Goal: Navigation & Orientation: Understand site structure

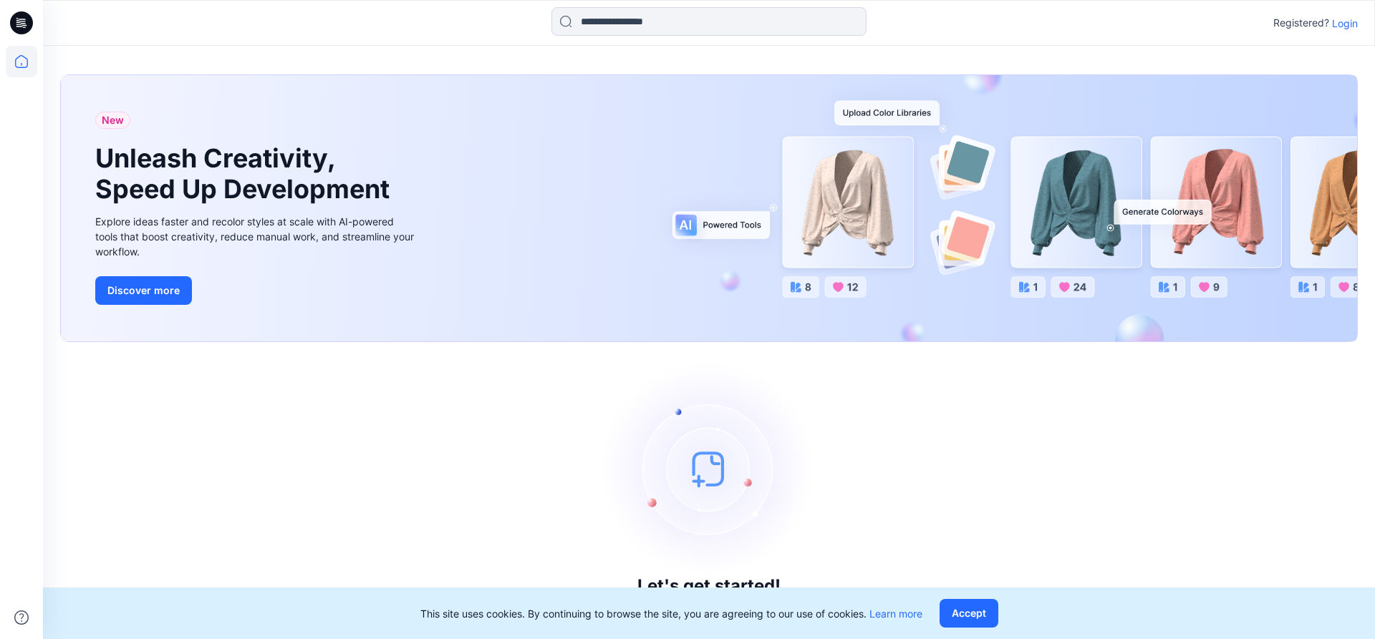
click at [1338, 27] on p "Login" at bounding box center [1345, 23] width 26 height 15
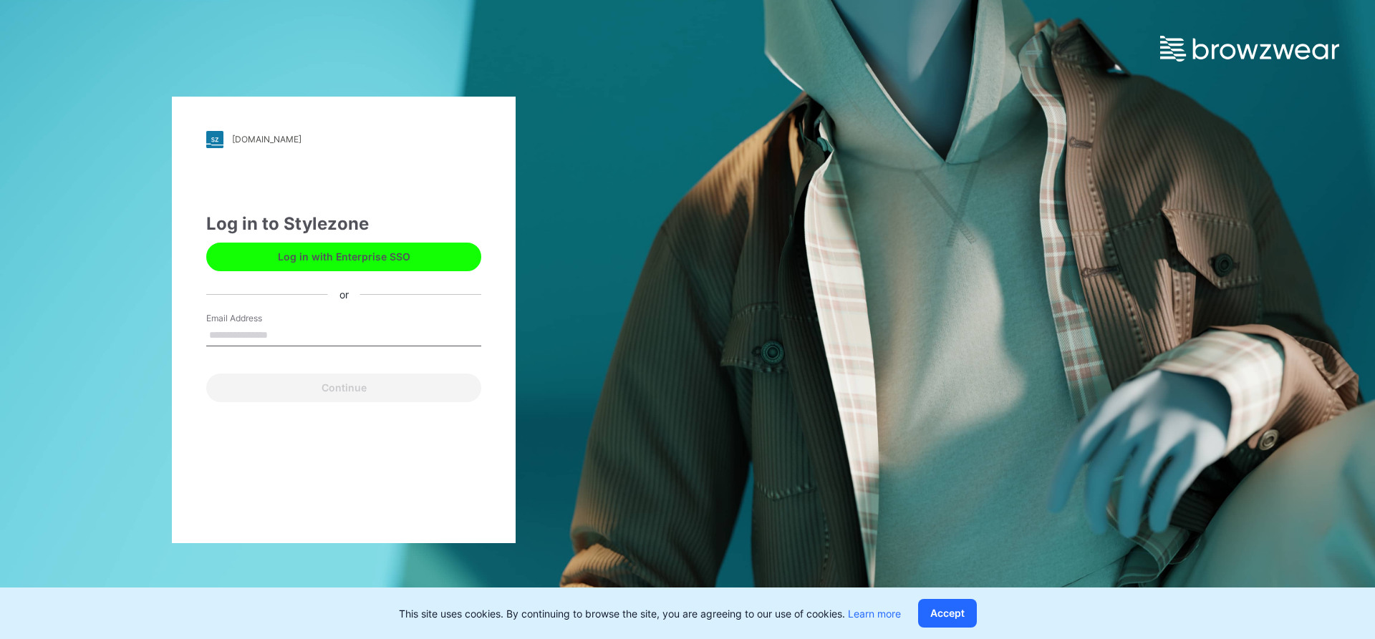
click at [267, 335] on input "Email Address" at bounding box center [343, 335] width 275 height 21
type input "**********"
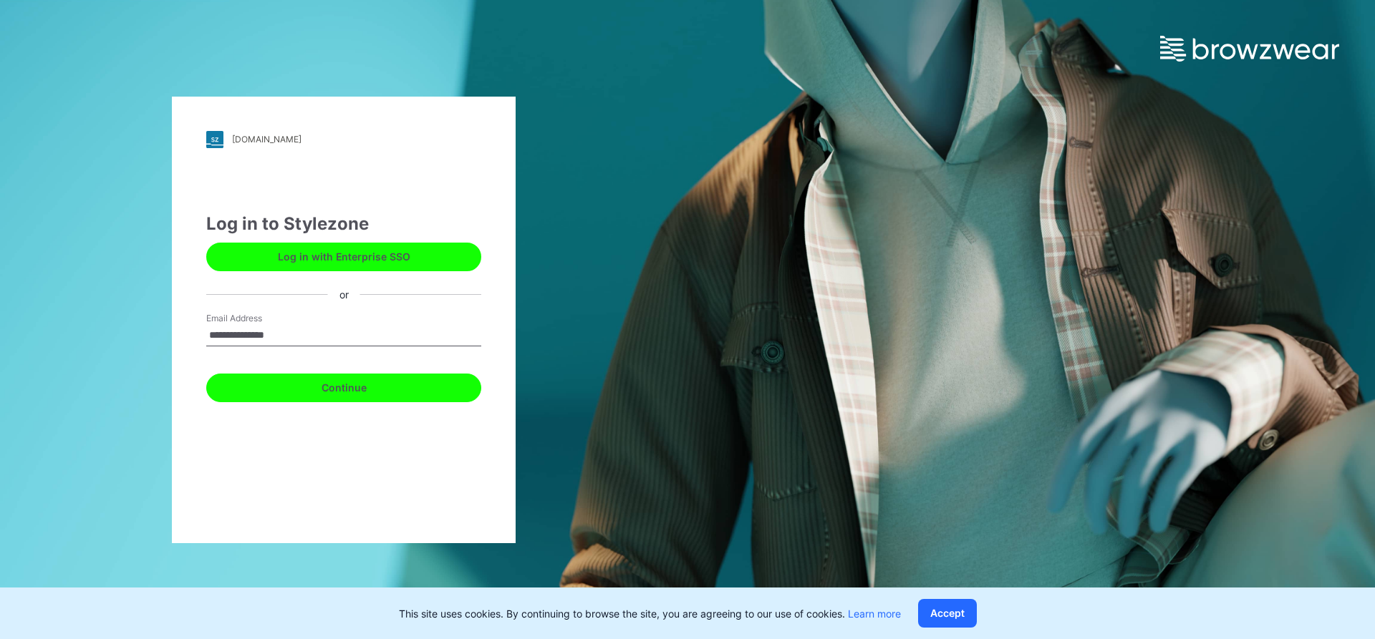
click at [372, 378] on button "Continue" at bounding box center [343, 388] width 275 height 29
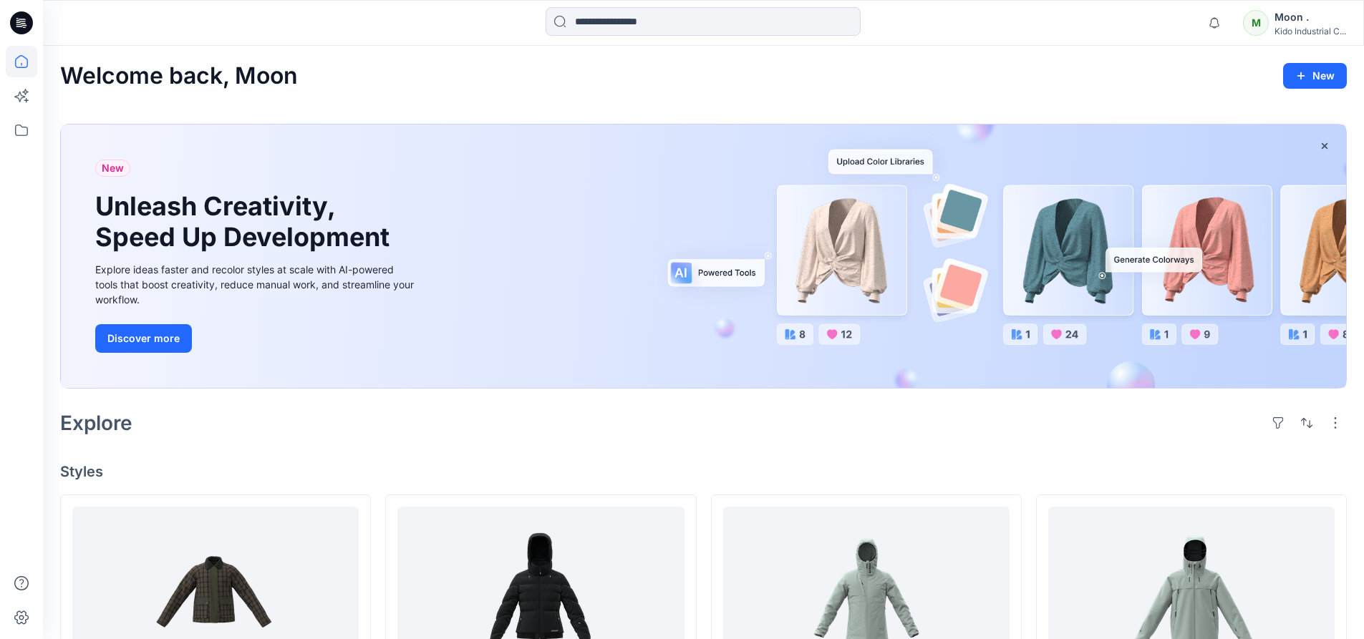
drag, startPoint x: 394, startPoint y: 346, endPoint x: 1009, endPoint y: 39, distance: 687.1
click at [1009, 39] on div "Notifications Mark all as read View all notifications M Moon . Kido Industrial …" at bounding box center [703, 23] width 1321 height 46
click at [1301, 26] on div "Kido Industrial C..." at bounding box center [1310, 31] width 72 height 11
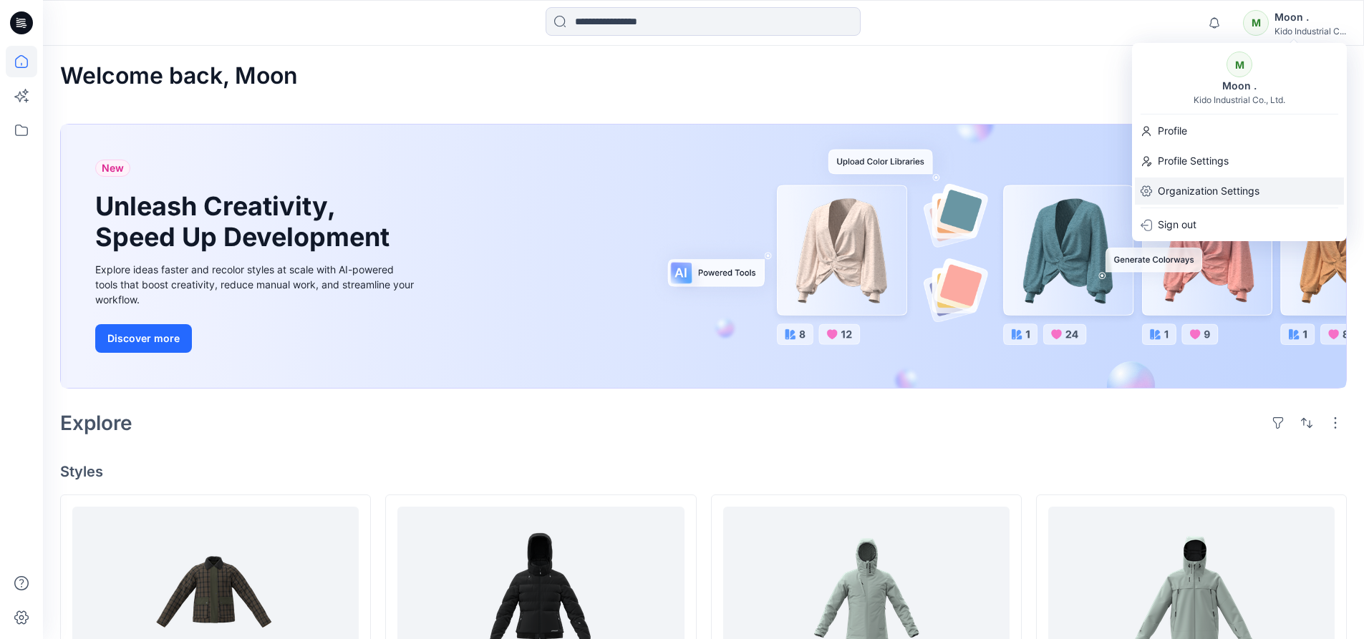
click at [1203, 190] on p "Organization Settings" at bounding box center [1209, 191] width 102 height 27
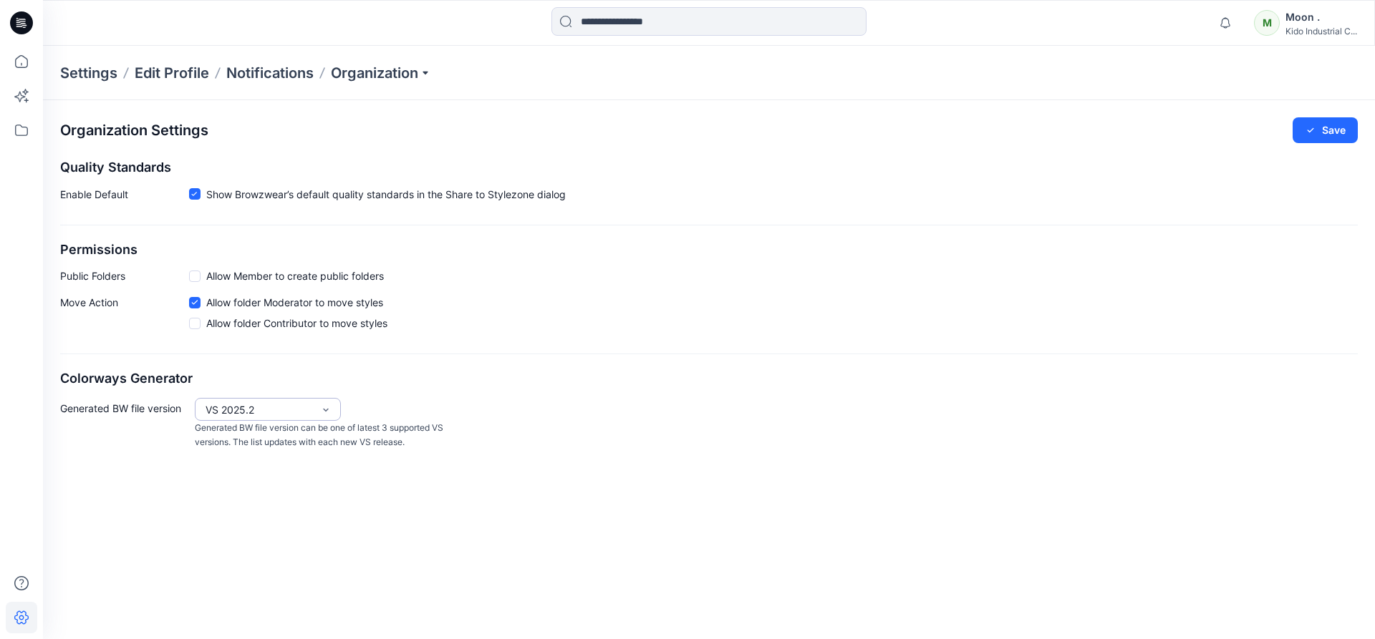
click at [843, 324] on div "Move Action Allow folder Moderator to move styles Allow folder Contributor to m…" at bounding box center [708, 316] width 1297 height 42
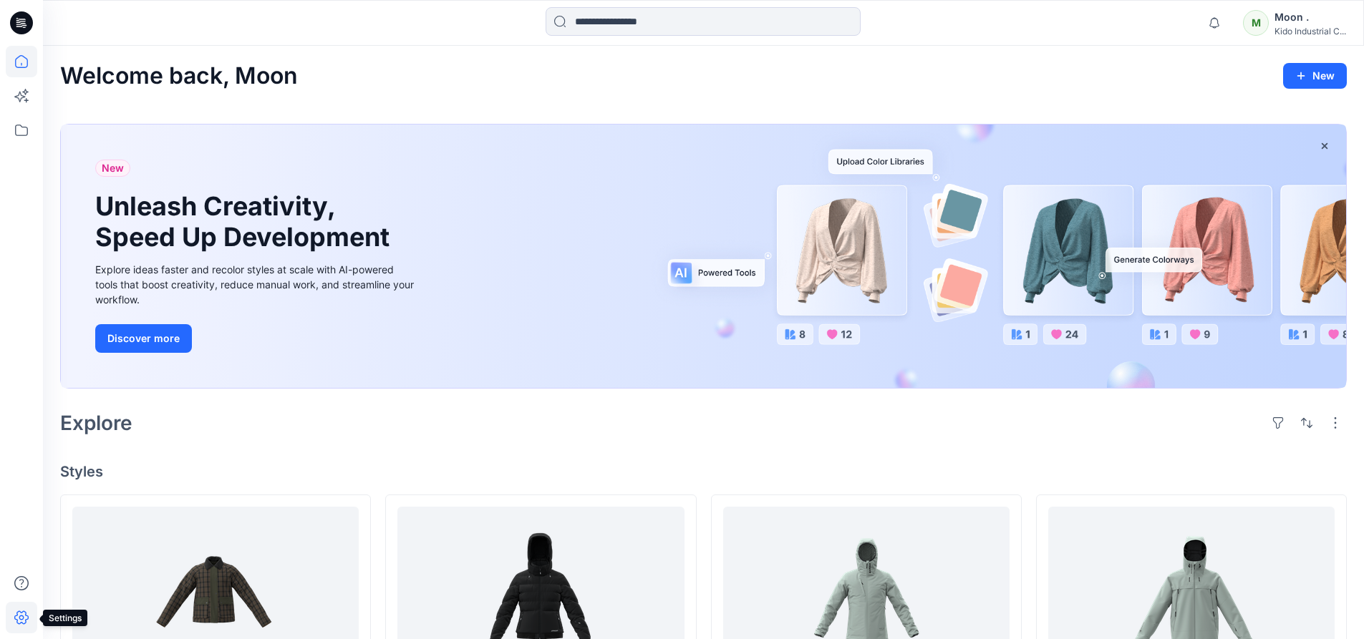
click at [26, 616] on icon at bounding box center [21, 617] width 31 height 31
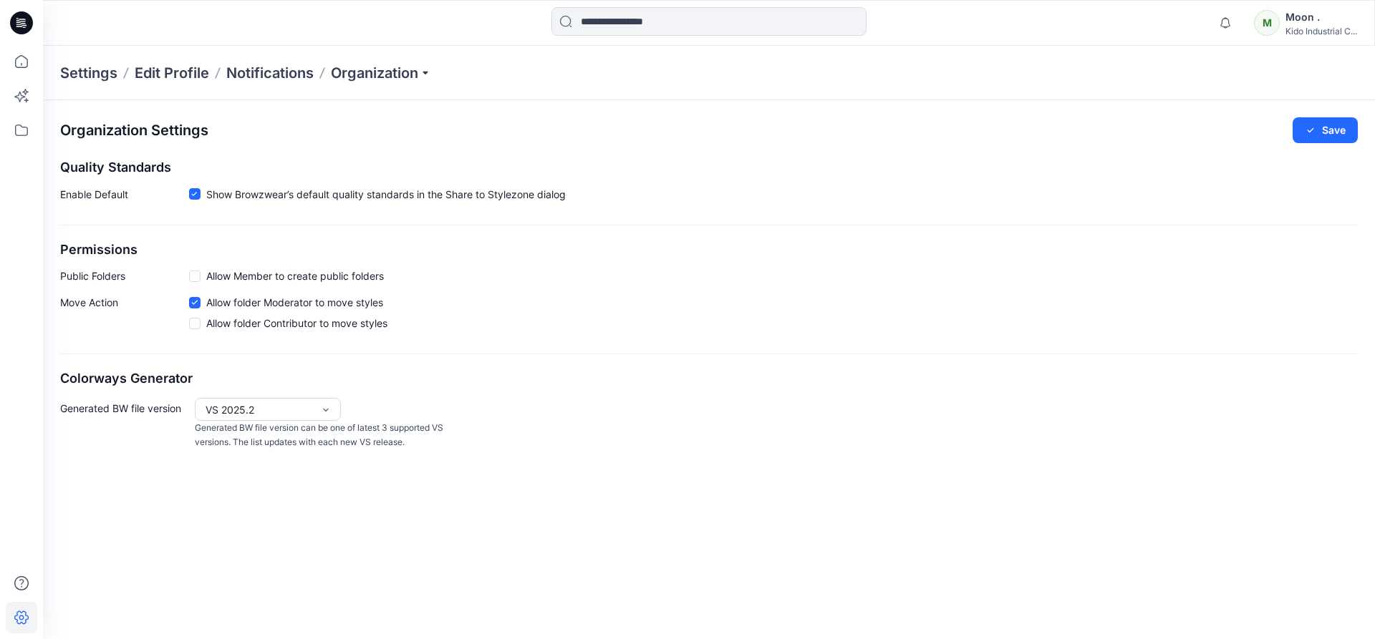
click at [24, 20] on icon at bounding box center [21, 22] width 23 height 23
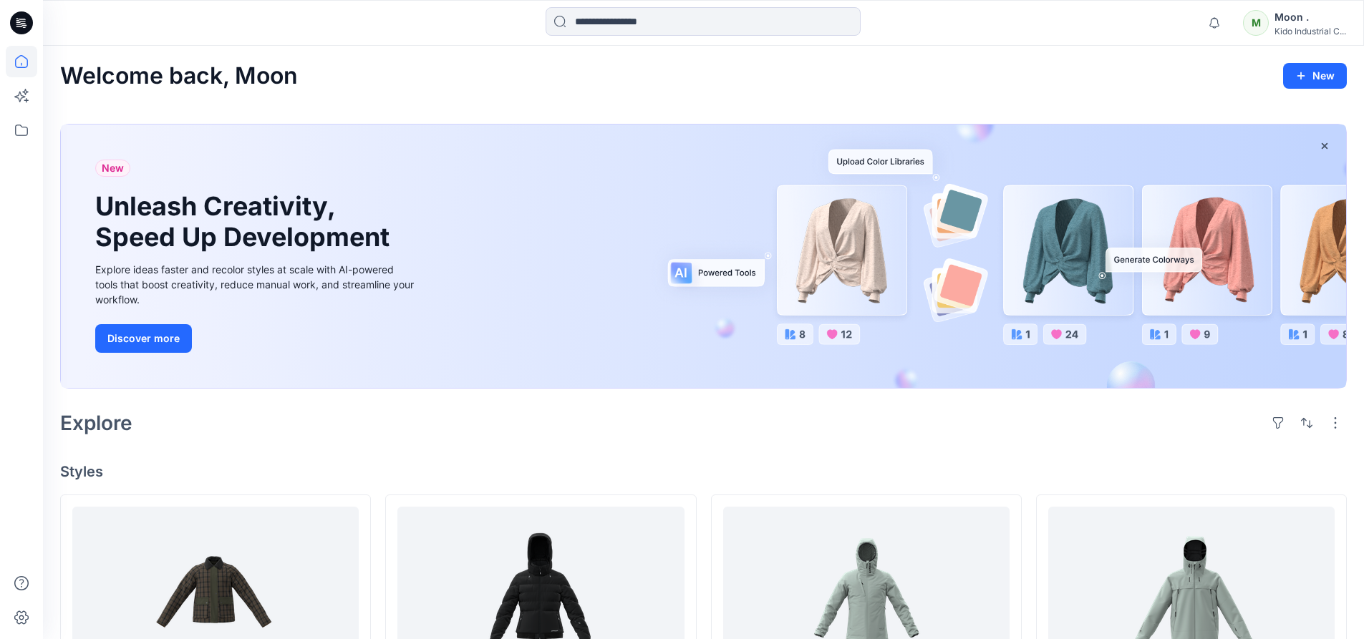
drag, startPoint x: 24, startPoint y: 20, endPoint x: 490, endPoint y: 215, distance: 504.4
click at [490, 215] on div "New Unleash Creativity, Speed Up Development Explore ideas faster and recolor s…" at bounding box center [703, 257] width 1285 height 264
drag, startPoint x: 19, startPoint y: 20, endPoint x: 525, endPoint y: 467, distance: 675.1
click at [525, 467] on h4 "Styles" at bounding box center [703, 471] width 1286 height 17
click at [505, 479] on h4 "Styles" at bounding box center [703, 471] width 1286 height 17
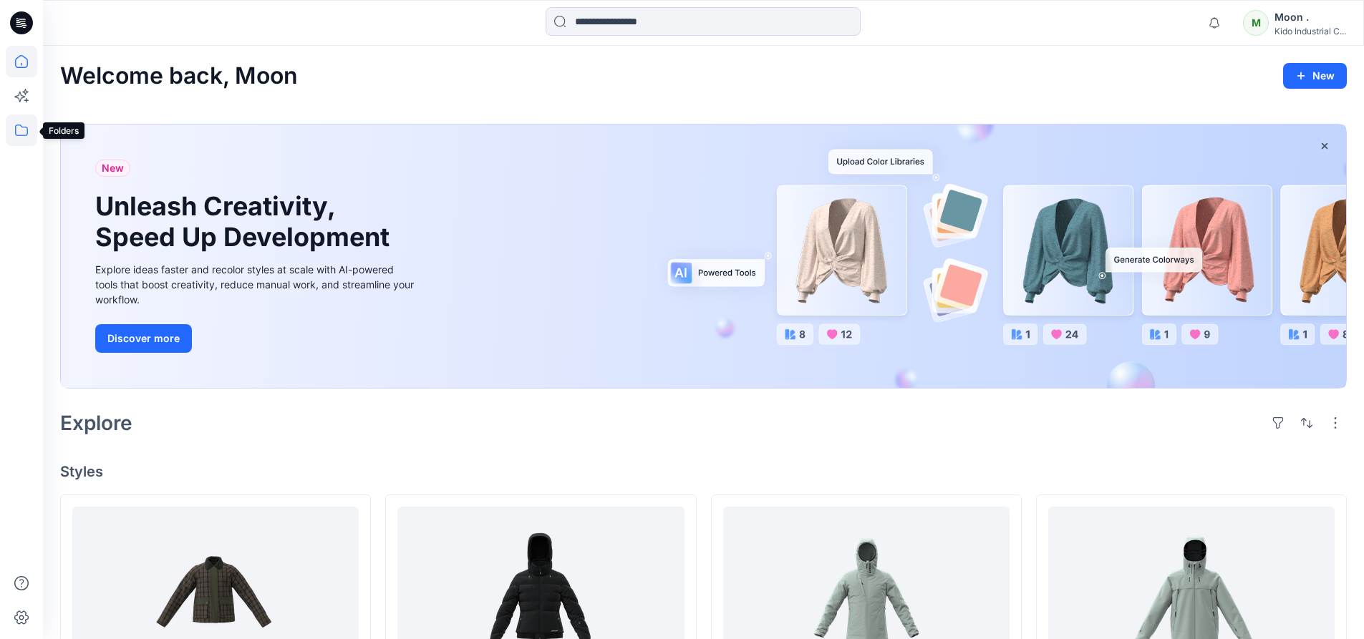
click at [19, 135] on icon at bounding box center [21, 130] width 31 height 31
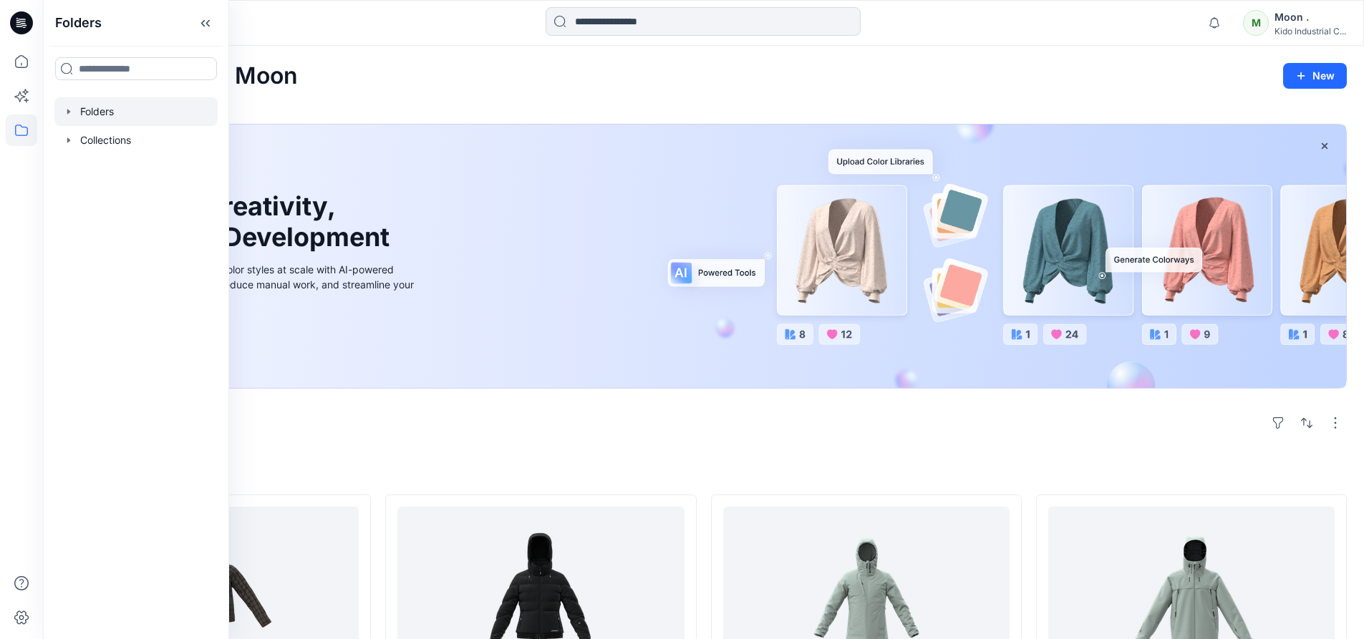
click at [102, 114] on div at bounding box center [135, 111] width 163 height 29
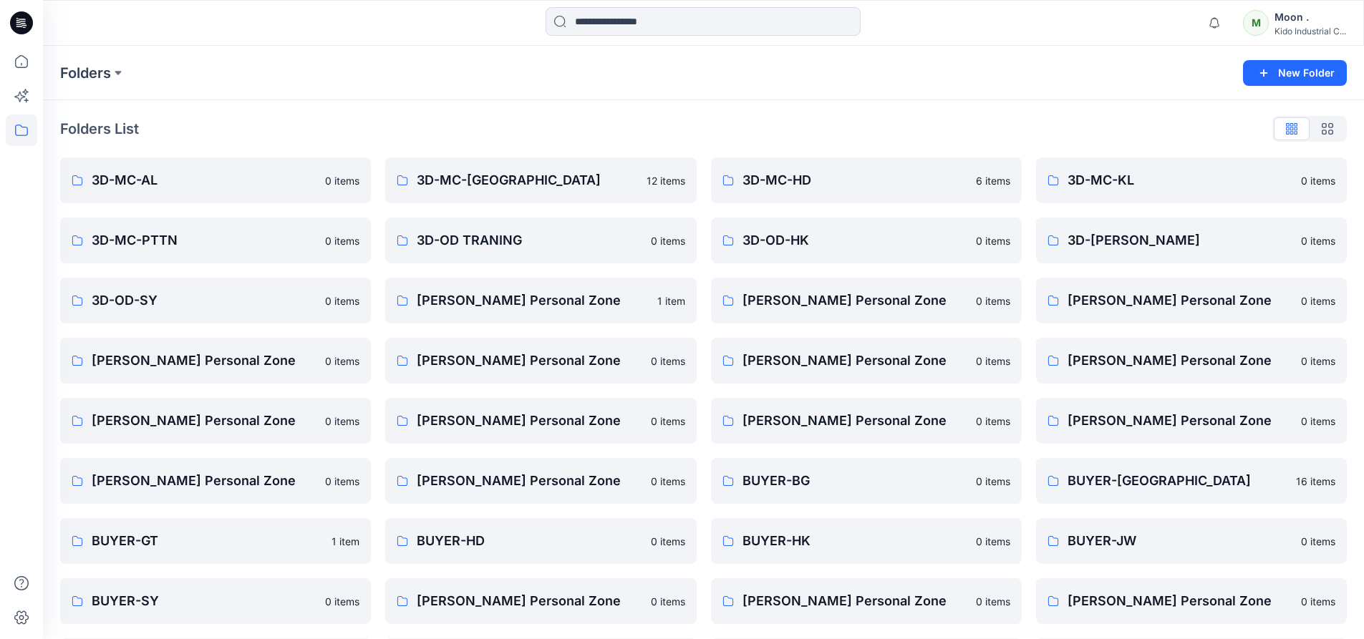
drag, startPoint x: 1292, startPoint y: 25, endPoint x: 903, endPoint y: 57, distance: 390.1
click at [903, 57] on div "Folders New Folder" at bounding box center [703, 73] width 1321 height 54
click at [19, 586] on icon at bounding box center [21, 583] width 31 height 31
click at [26, 500] on div at bounding box center [21, 342] width 31 height 593
click at [29, 619] on icon at bounding box center [21, 617] width 31 height 31
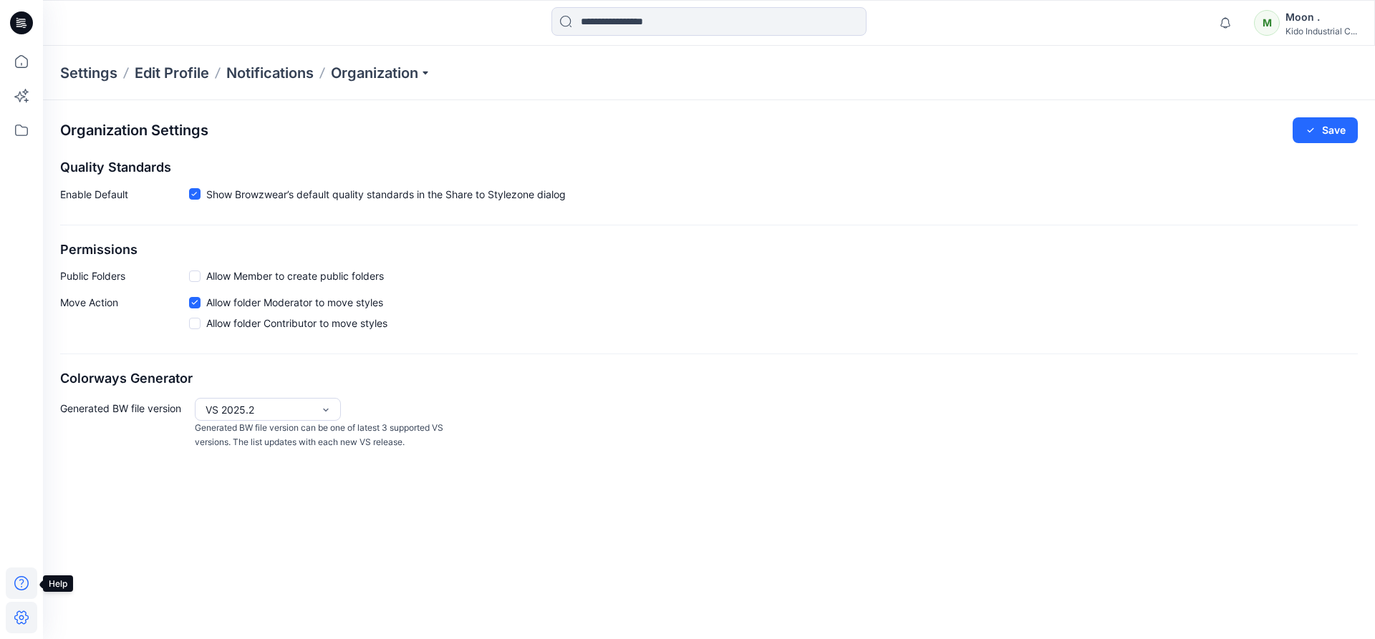
click at [21, 578] on icon at bounding box center [21, 583] width 31 height 31
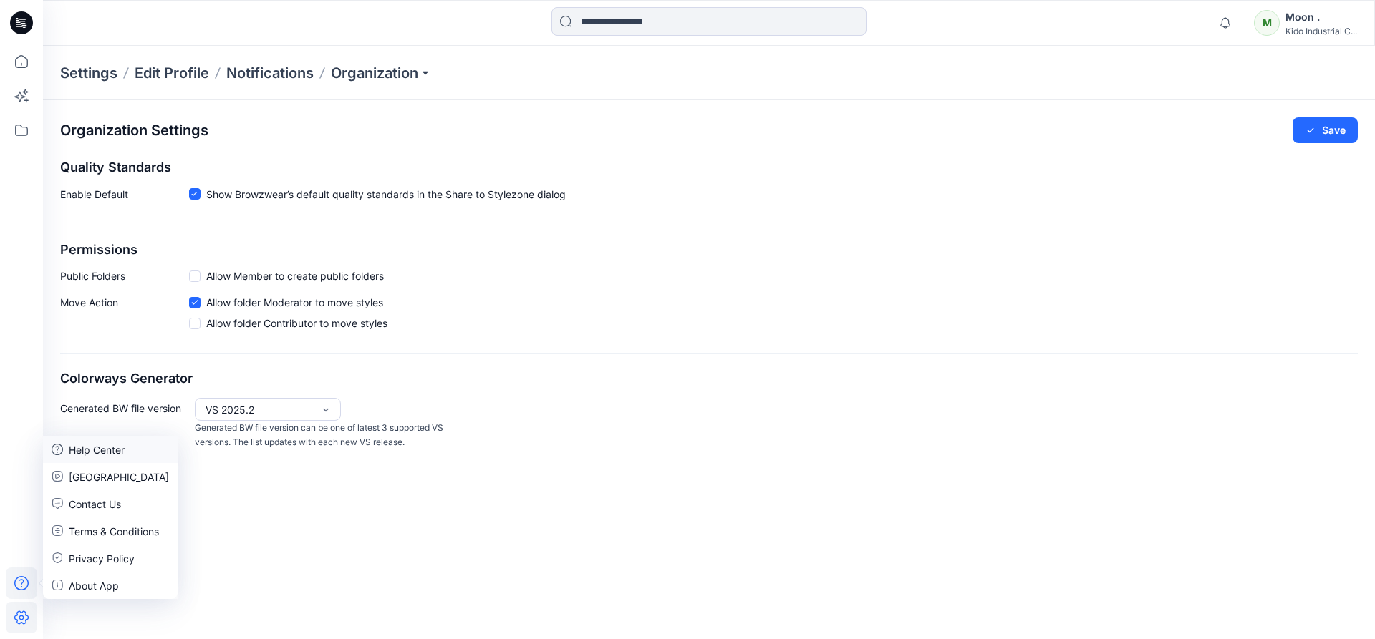
click at [110, 446] on p "Help Center" at bounding box center [97, 449] width 56 height 15
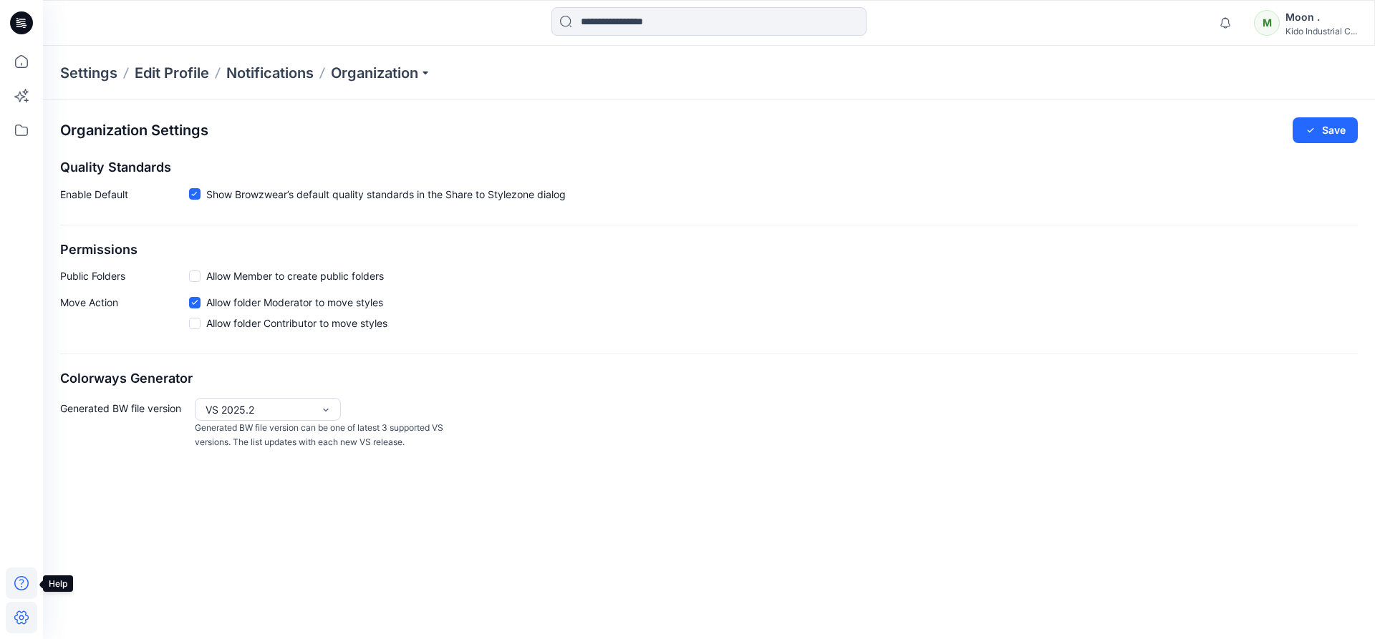
click at [19, 584] on icon at bounding box center [21, 583] width 31 height 31
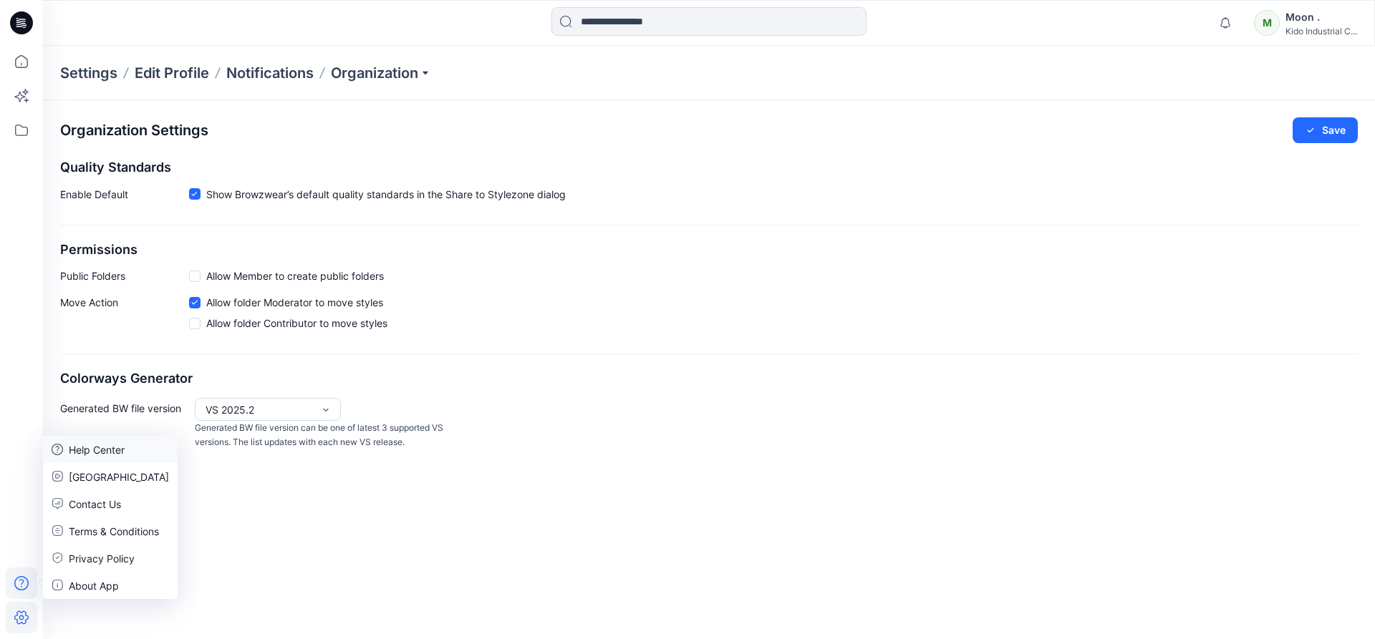
click at [84, 448] on p "Help Center" at bounding box center [97, 449] width 56 height 15
drag, startPoint x: 24, startPoint y: 124, endPoint x: 31, endPoint y: 132, distance: 10.6
click at [25, 129] on icon at bounding box center [21, 130] width 31 height 31
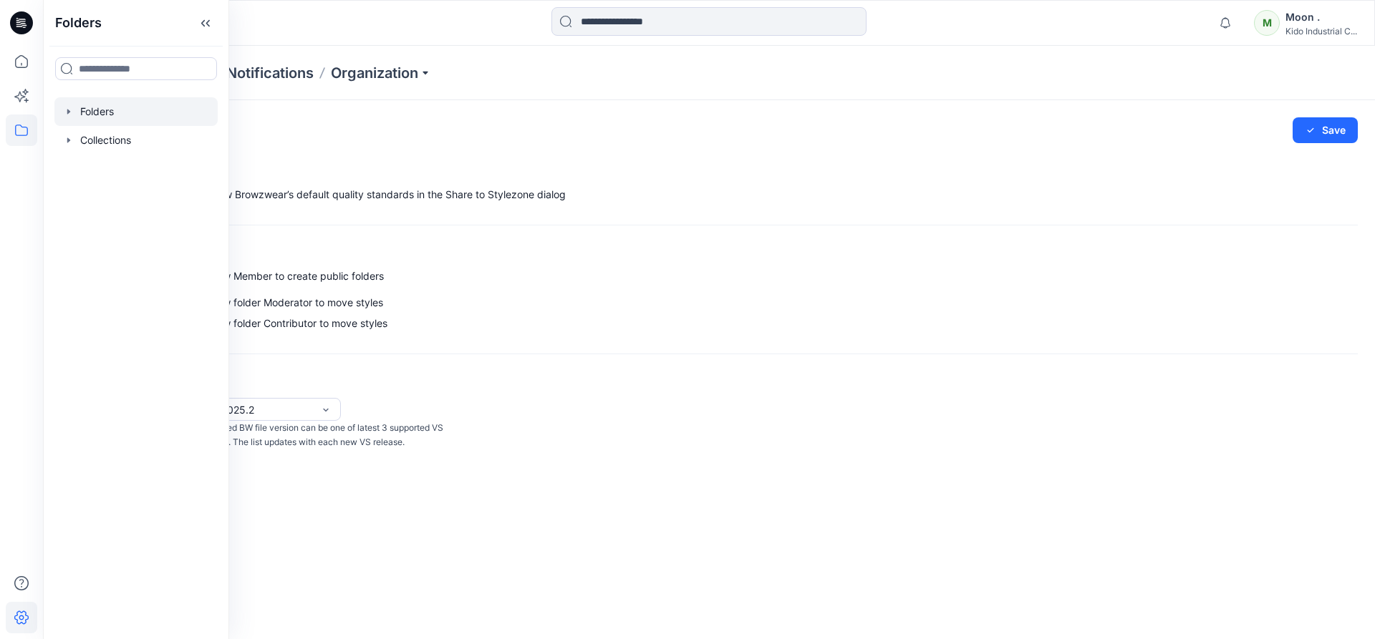
click at [106, 112] on div at bounding box center [135, 111] width 163 height 29
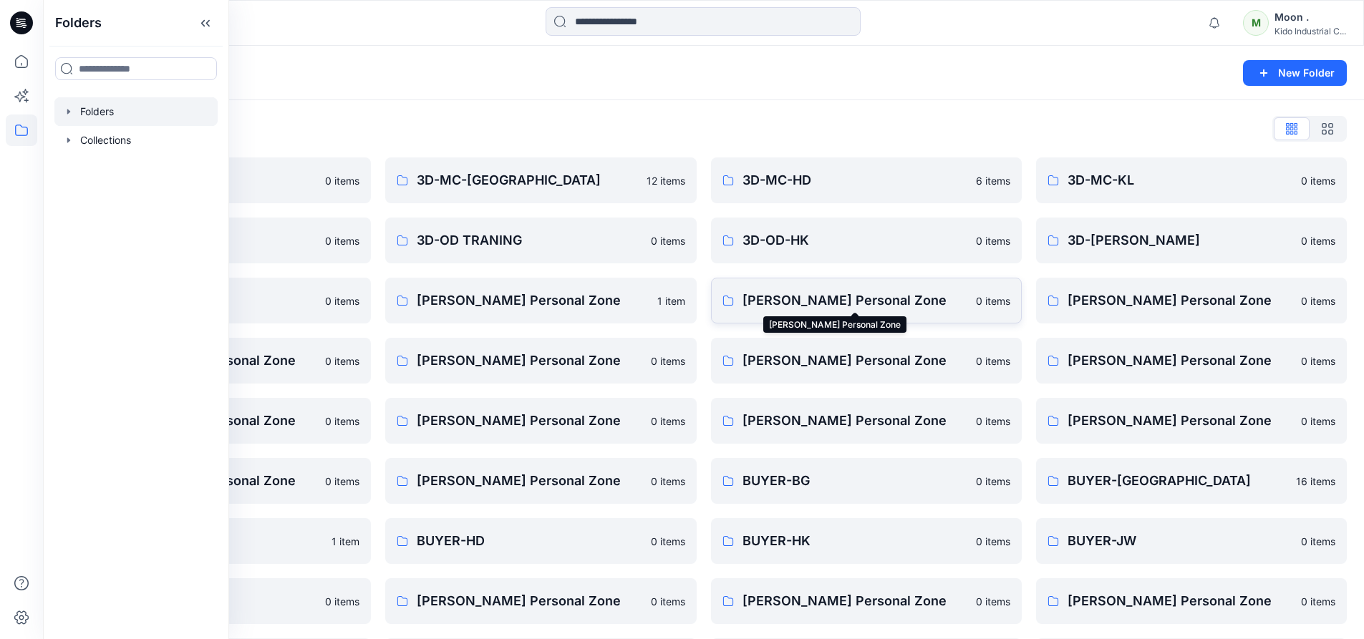
click at [757, 299] on p "Alexander Hammarstrom's Personal Zone" at bounding box center [854, 301] width 225 height 20
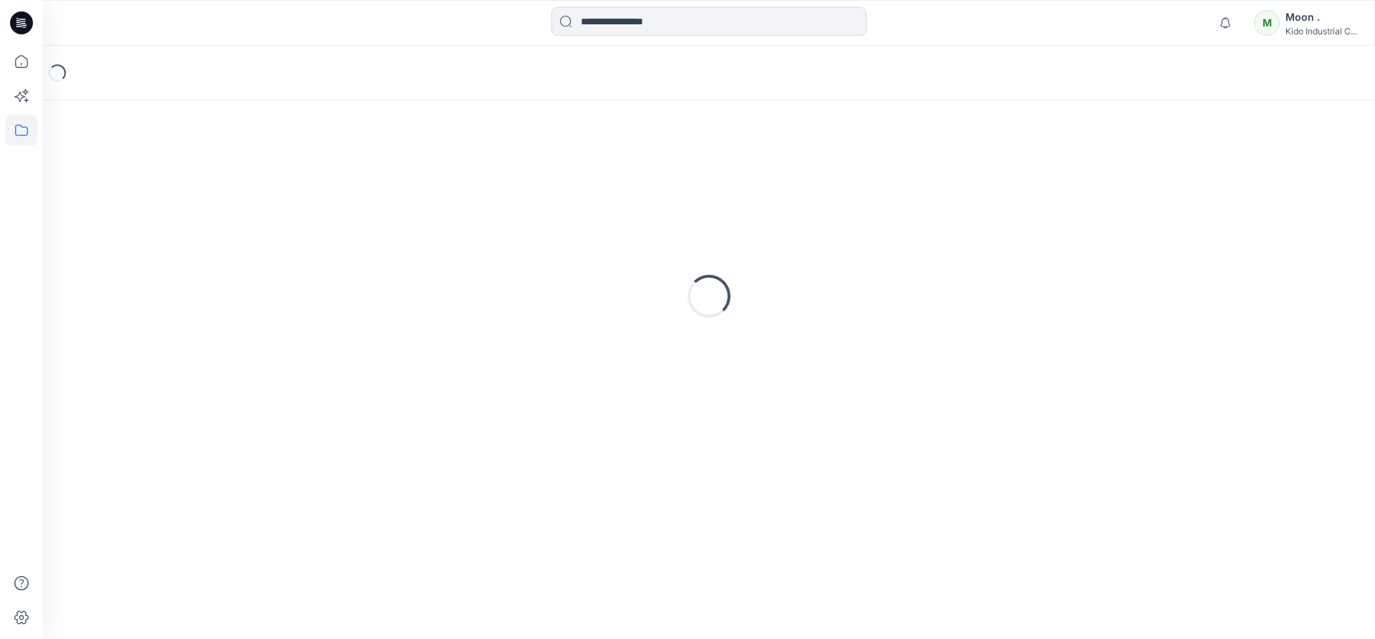
click at [757, 299] on div "Loading..." at bounding box center [708, 296] width 1297 height 358
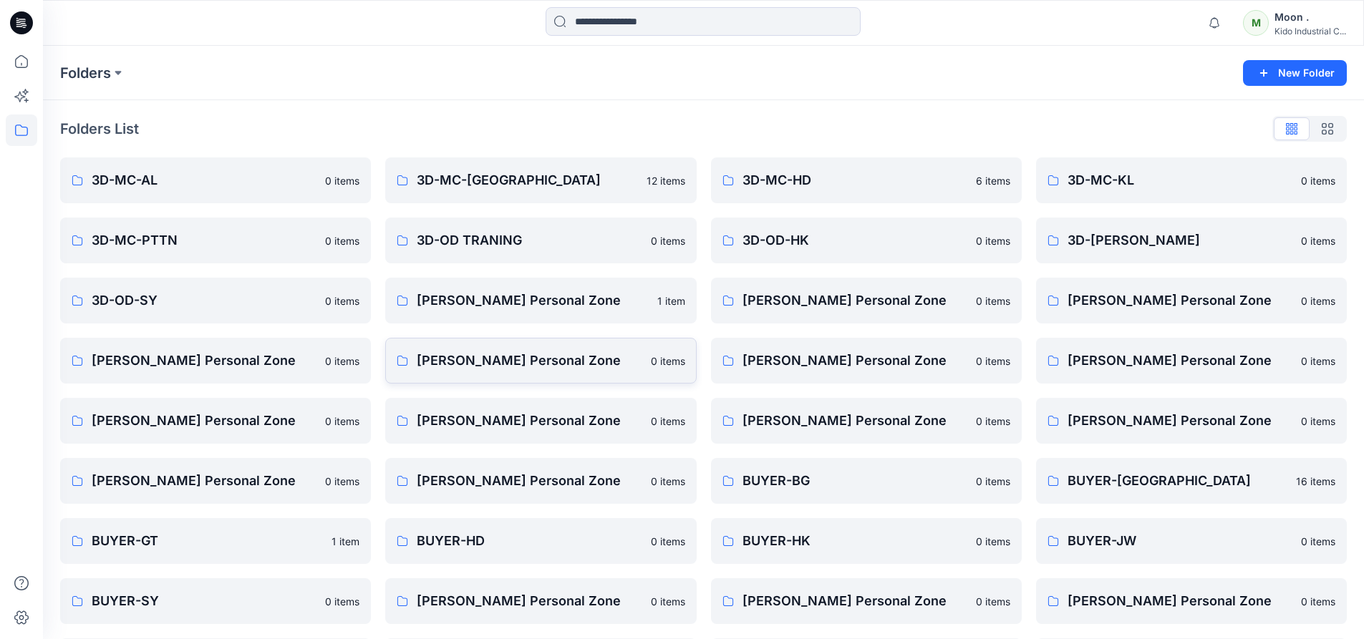
click at [525, 372] on link "Ana Kaefer's Personal Zone 0 items" at bounding box center [540, 361] width 311 height 46
click at [538, 306] on p "Aj Viaene's Personal Zone" at bounding box center [532, 301] width 231 height 20
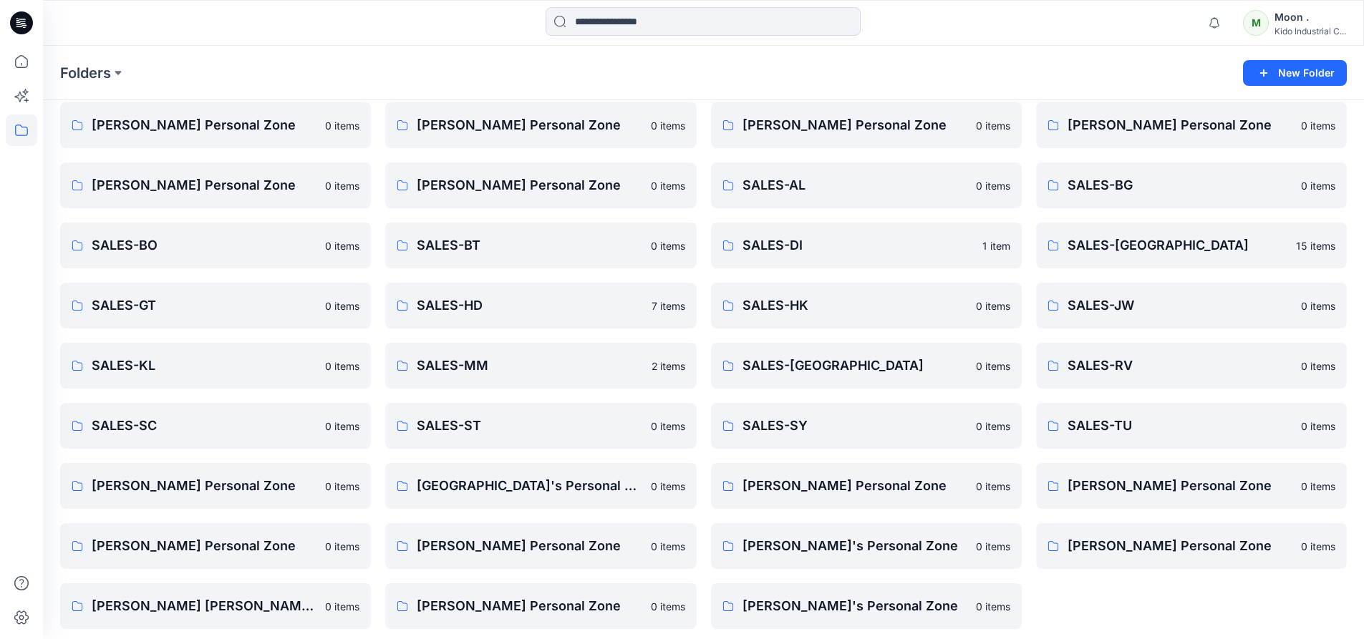
scroll to position [904, 0]
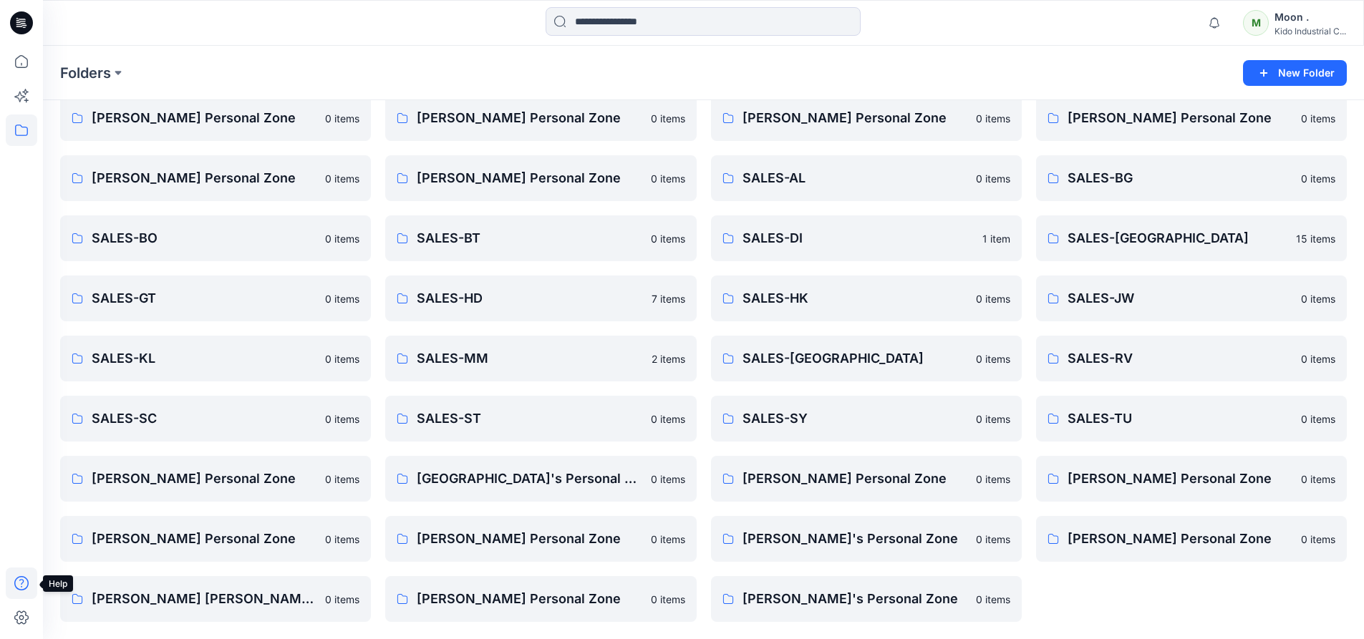
click at [22, 584] on icon at bounding box center [21, 583] width 31 height 31
click at [109, 446] on p "Help Center" at bounding box center [97, 449] width 56 height 15
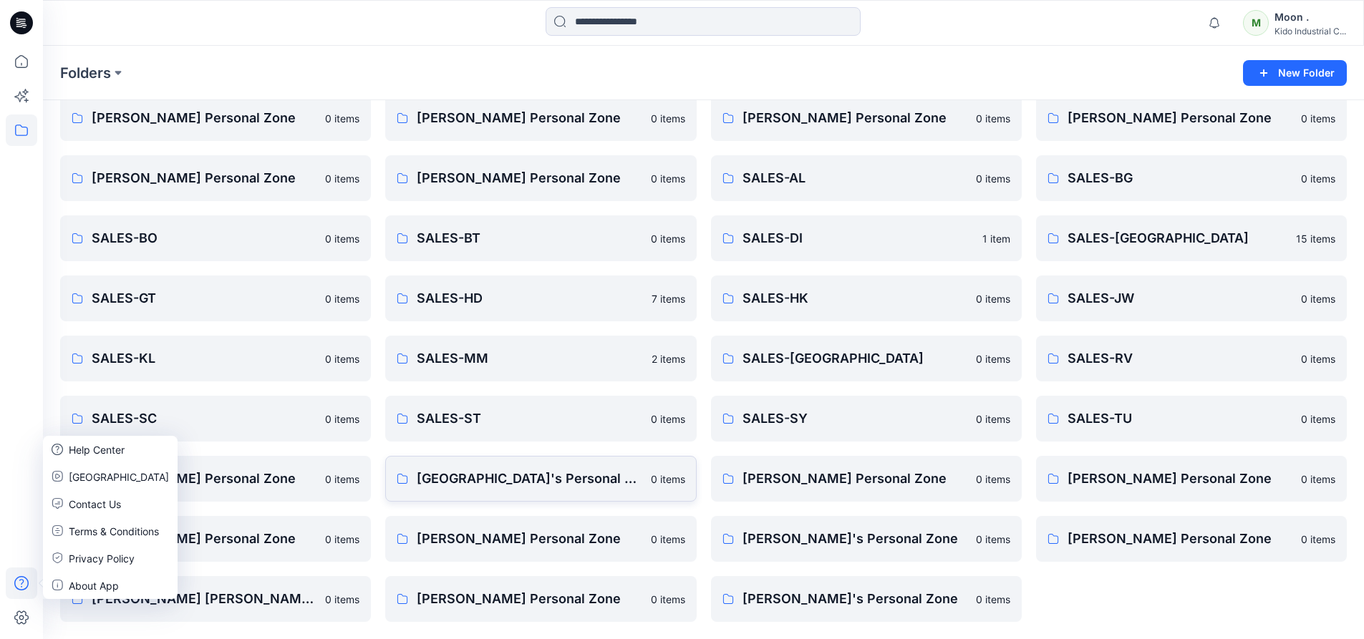
click at [495, 478] on p "Seline Park's Personal Zone" at bounding box center [529, 479] width 225 height 20
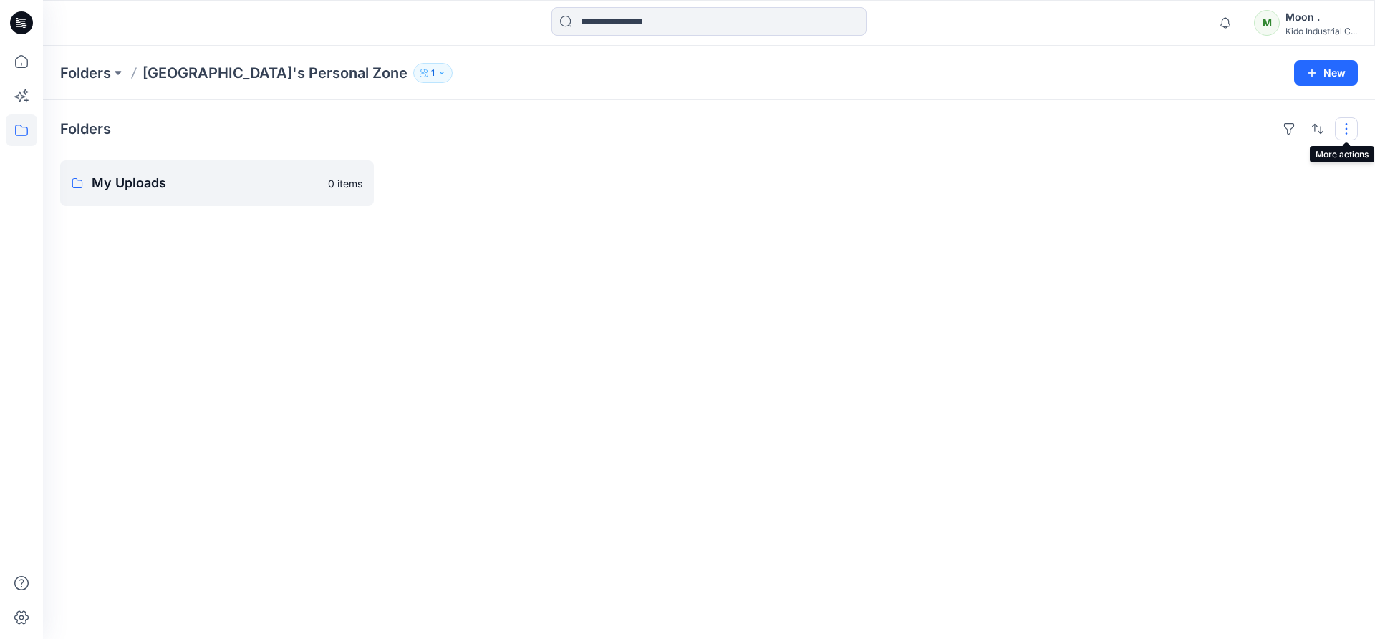
click at [1342, 131] on button "button" at bounding box center [1345, 128] width 23 height 23
click at [1346, 133] on button "button" at bounding box center [1345, 128] width 23 height 23
click at [1344, 128] on button "button" at bounding box center [1345, 128] width 23 height 23
